Goal: Information Seeking & Learning: Understand process/instructions

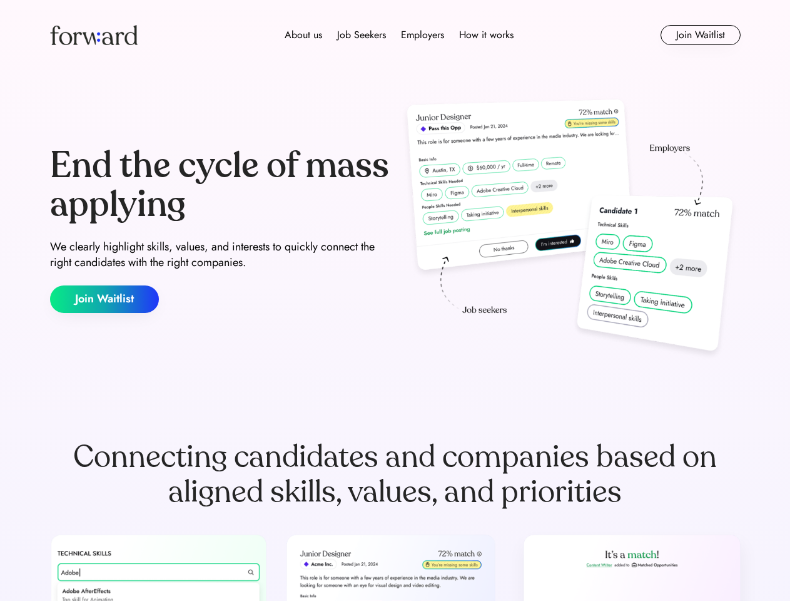
click at [395, 300] on div "End the cycle of mass applying We clearly highlight skills, values, and interes…" at bounding box center [395, 229] width 691 height 269
click at [395, 35] on div "About us Job Seekers Employers How it works" at bounding box center [399, 35] width 493 height 15
click at [94, 35] on img at bounding box center [94, 35] width 88 height 20
click at [399, 35] on div "About us Job Seekers Employers How it works" at bounding box center [399, 35] width 493 height 15
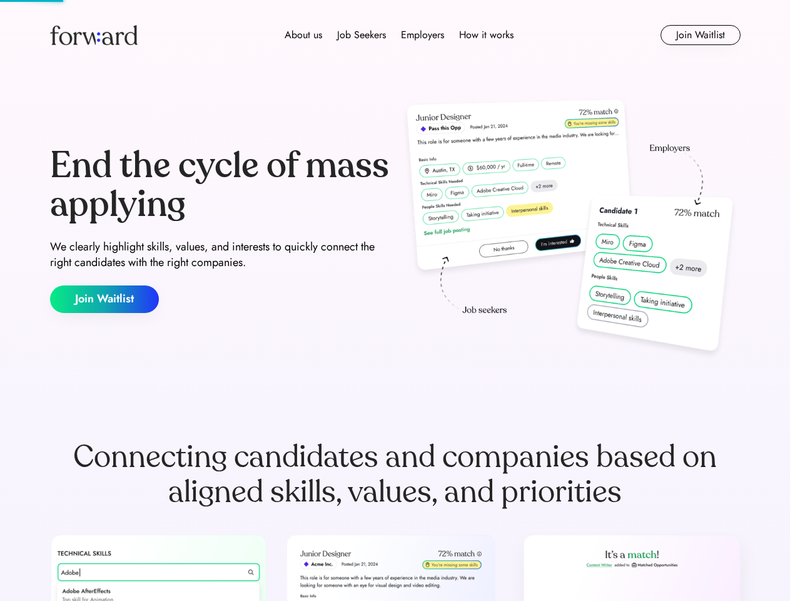
click at [303, 35] on div "About us" at bounding box center [304, 35] width 38 height 15
click at [362, 35] on div "Job Seekers" at bounding box center [361, 35] width 49 height 15
click at [422, 35] on div "Employers" at bounding box center [422, 35] width 43 height 15
click at [485, 35] on div "How it works" at bounding box center [486, 35] width 54 height 15
click at [700, 35] on button "Join Waitlist" at bounding box center [701, 35] width 80 height 20
